Goal: Task Accomplishment & Management: Complete application form

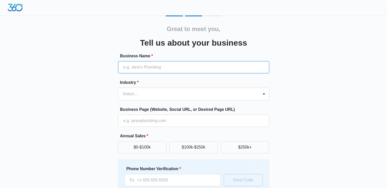
click at [145, 70] on input "Business Name *" at bounding box center [193, 67] width 151 height 12
type input "[PERSON_NAME] Photography"
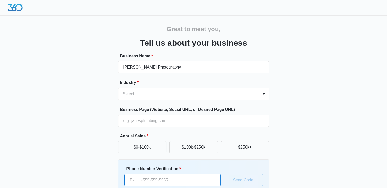
type input "[PHONE_NUMBER]"
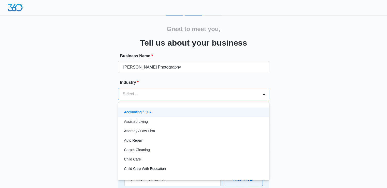
click at [141, 93] on div at bounding box center [187, 93] width 129 height 7
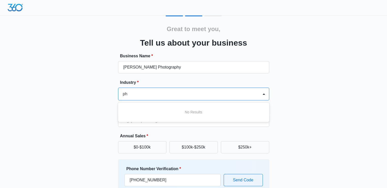
type input "p"
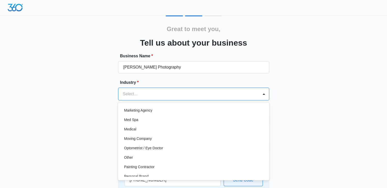
scroll to position [254, 0]
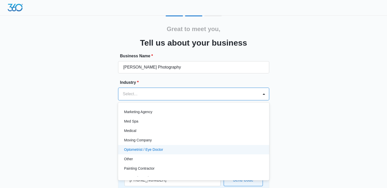
click at [144, 153] on div "Optometrist / Eye Doctor" at bounding box center [193, 149] width 151 height 9
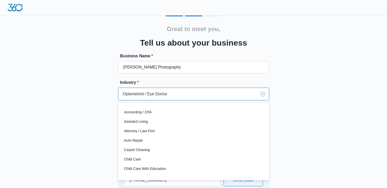
click at [164, 95] on div at bounding box center [186, 93] width 127 height 7
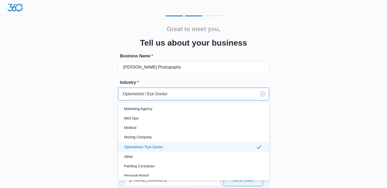
scroll to position [255, 0]
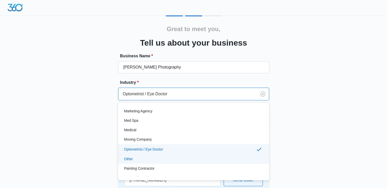
click at [126, 159] on p "Other" at bounding box center [128, 158] width 9 height 5
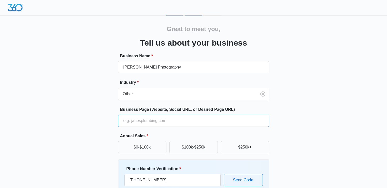
click at [155, 121] on input "Business Page (Website, Social URL, or Desired Page URL)" at bounding box center [193, 120] width 151 height 12
type input "[URL][DOMAIN_NAME]"
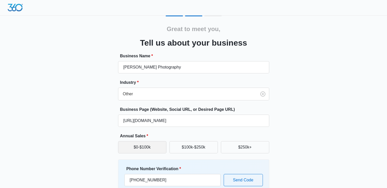
click at [147, 150] on button "$0-$100k" at bounding box center [142, 147] width 48 height 12
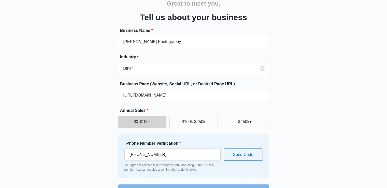
scroll to position [40, 0]
